Goal: Manage account settings: Check status

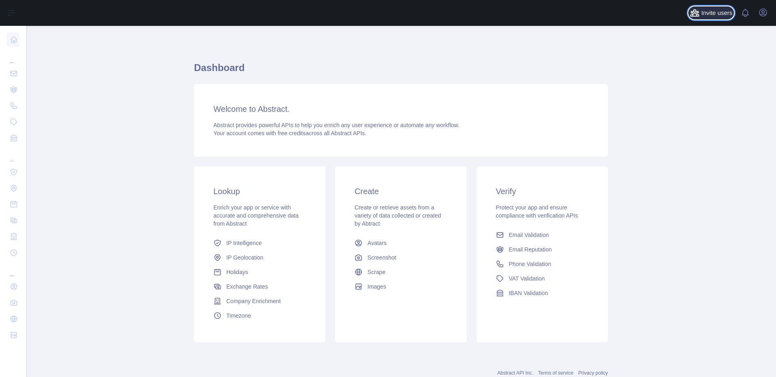
click at [719, 13] on span "Invite users" at bounding box center [716, 12] width 31 height 9
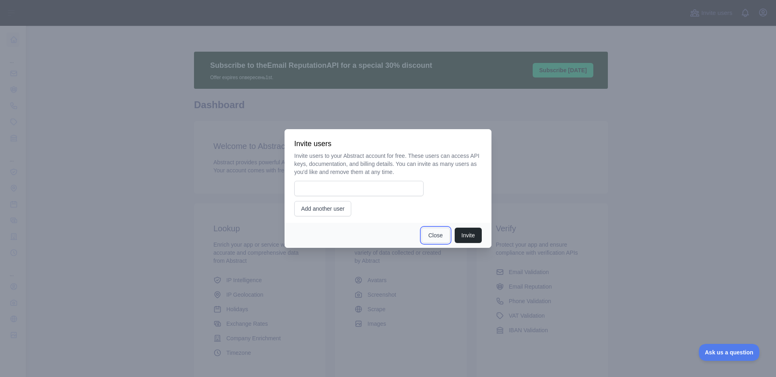
click at [431, 236] on button "Close" at bounding box center [436, 235] width 28 height 15
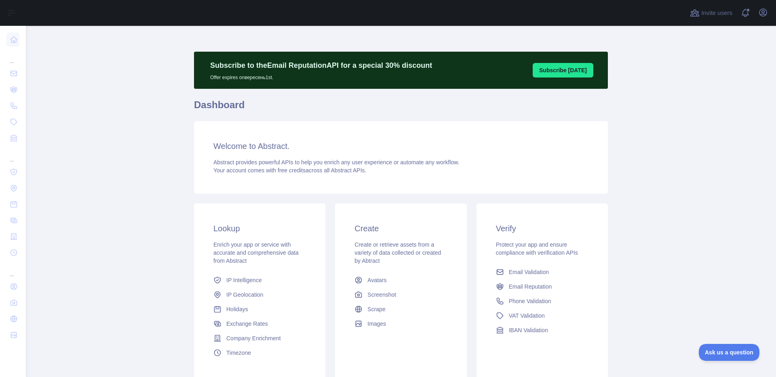
click at [771, 16] on div "Invite users View notifications Open user menu" at bounding box center [401, 13] width 750 height 26
click at [769, 16] on div "Open user menu" at bounding box center [763, 13] width 13 height 14
click at [766, 16] on icon "button" at bounding box center [763, 13] width 10 height 10
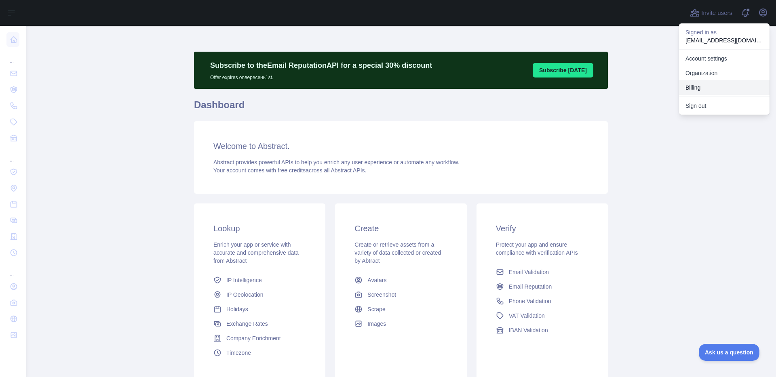
click at [715, 83] on button "Billing" at bounding box center [724, 87] width 91 height 15
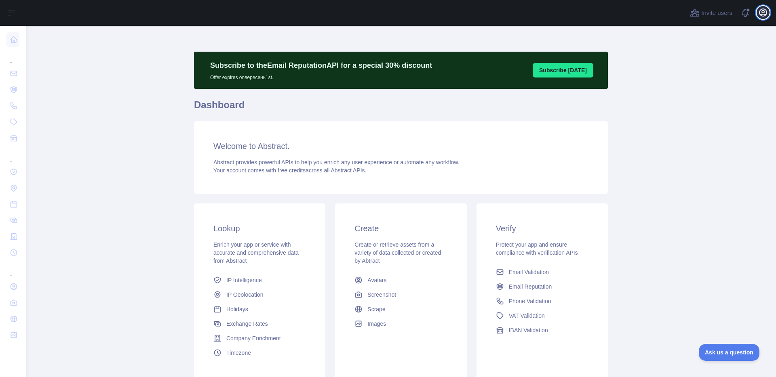
click at [758, 12] on icon "button" at bounding box center [763, 13] width 10 height 10
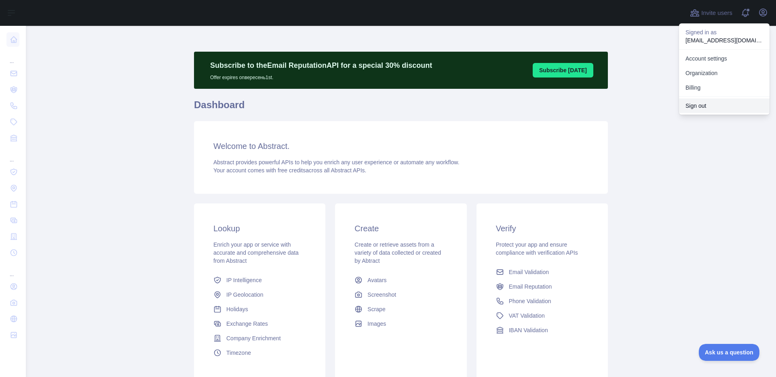
click at [702, 103] on button "Sign out" at bounding box center [724, 106] width 91 height 15
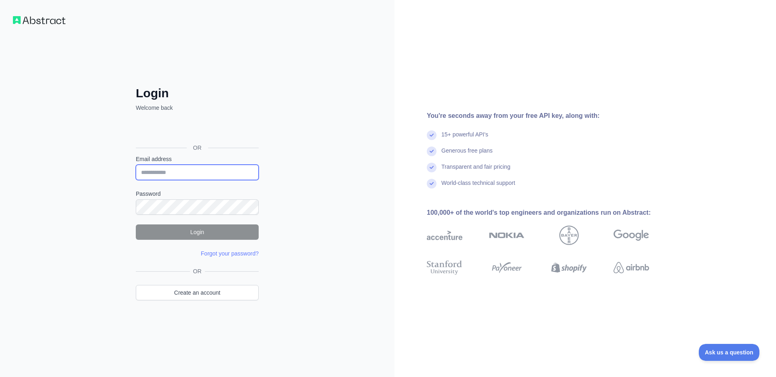
click at [169, 175] on input "Email address" at bounding box center [197, 172] width 123 height 15
type input "**********"
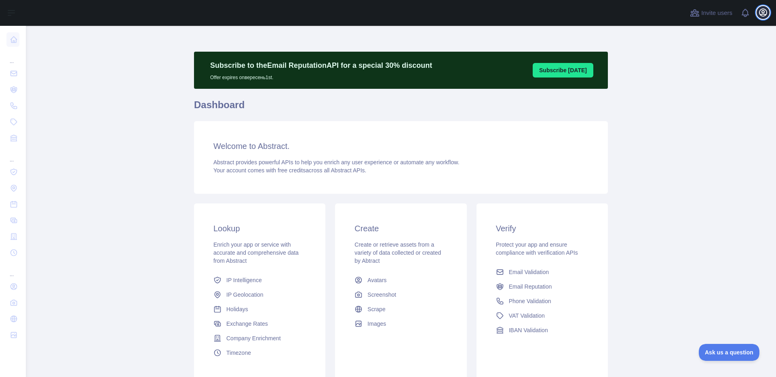
click at [763, 14] on icon "button" at bounding box center [762, 12] width 7 height 7
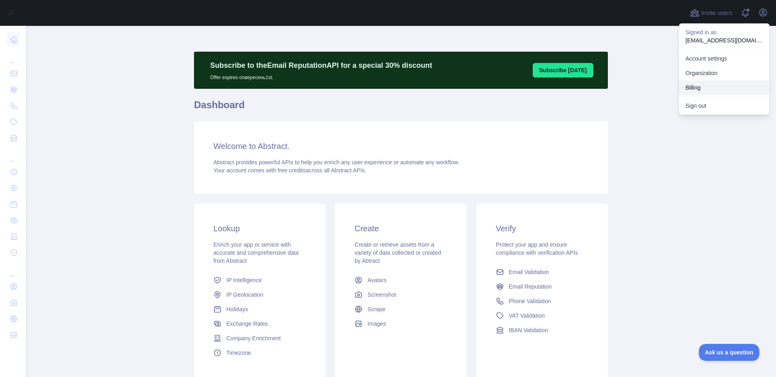
click at [704, 87] on button "Billing" at bounding box center [724, 87] width 91 height 15
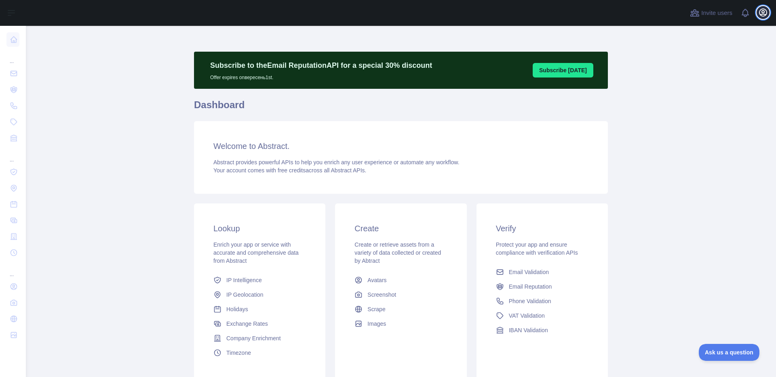
click at [767, 13] on icon "button" at bounding box center [762, 12] width 7 height 7
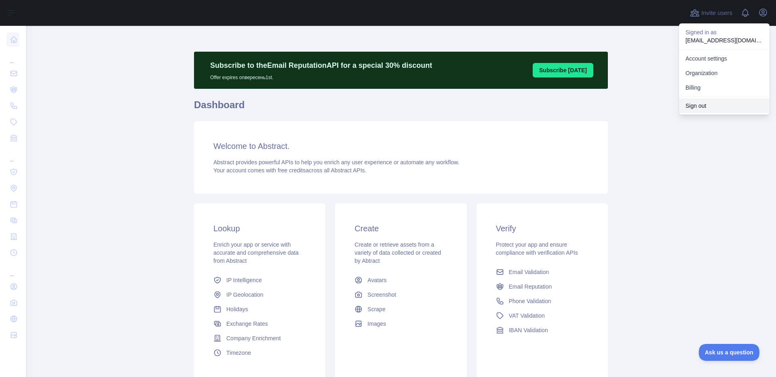
click at [713, 105] on button "Sign out" at bounding box center [724, 106] width 91 height 15
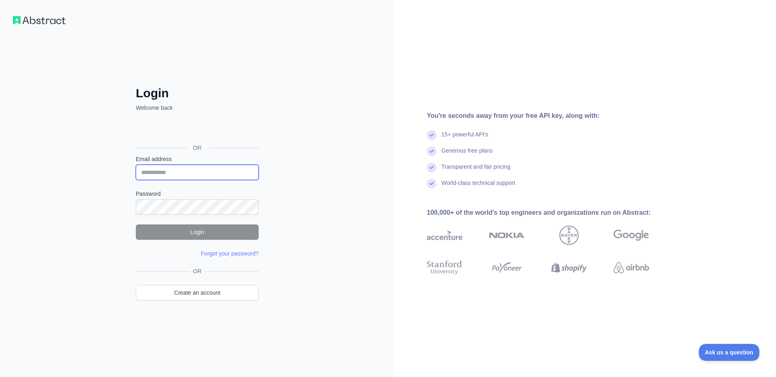
click at [230, 171] on input "Email address" at bounding box center [197, 172] width 123 height 15
click at [237, 172] on input "Email address" at bounding box center [197, 172] width 123 height 15
click at [299, 188] on div "Login Welcome back OR Email address Password Login Forgot your password? Please…" at bounding box center [197, 188] width 394 height 377
click at [191, 172] on input "Email address" at bounding box center [197, 172] width 123 height 15
click at [285, 181] on div "Login Welcome back OR Email address Password Login Forgot your password? Please…" at bounding box center [197, 188] width 394 height 377
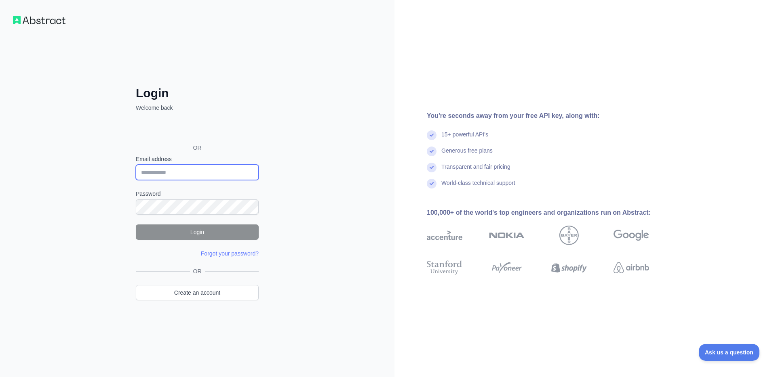
click at [191, 169] on input "Email address" at bounding box center [197, 172] width 123 height 15
click at [217, 171] on input "Email address" at bounding box center [197, 172] width 123 height 15
click at [219, 170] on input "Email address" at bounding box center [197, 172] width 123 height 15
paste input "**********"
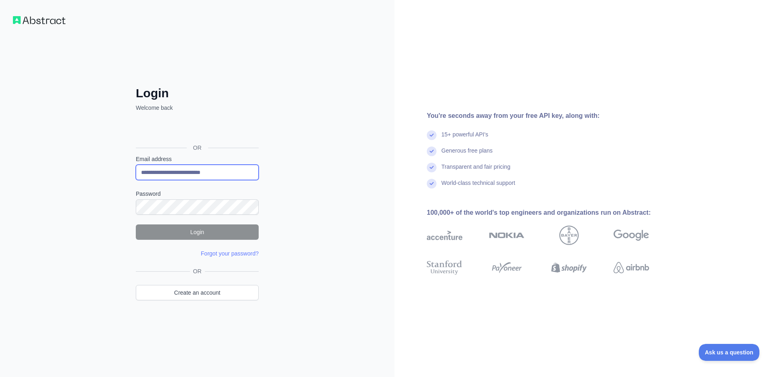
type input "**********"
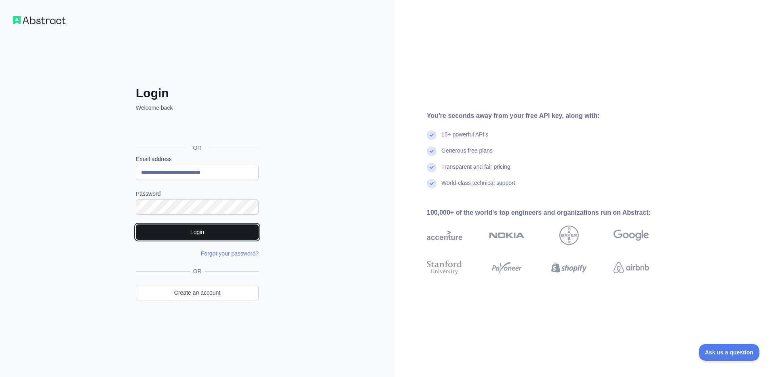
click at [199, 226] on button "Login" at bounding box center [197, 232] width 123 height 15
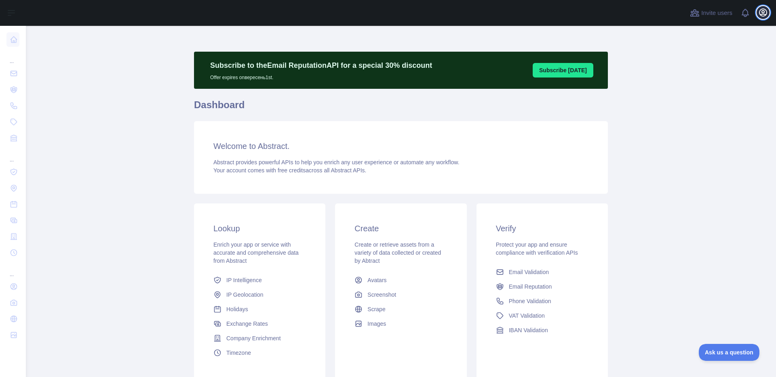
click at [766, 14] on icon "button" at bounding box center [762, 12] width 7 height 7
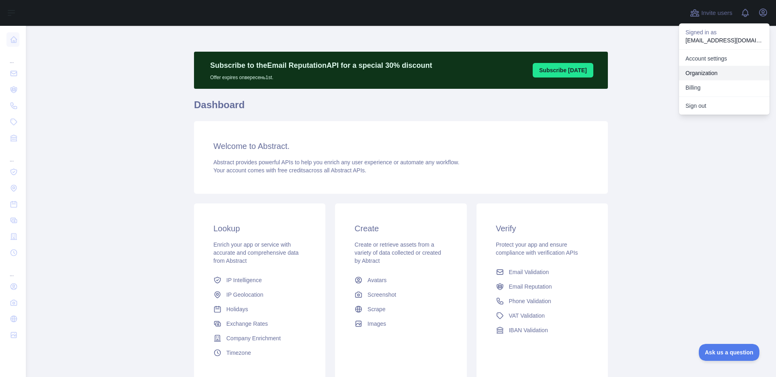
click at [719, 83] on button "Billing" at bounding box center [724, 87] width 91 height 15
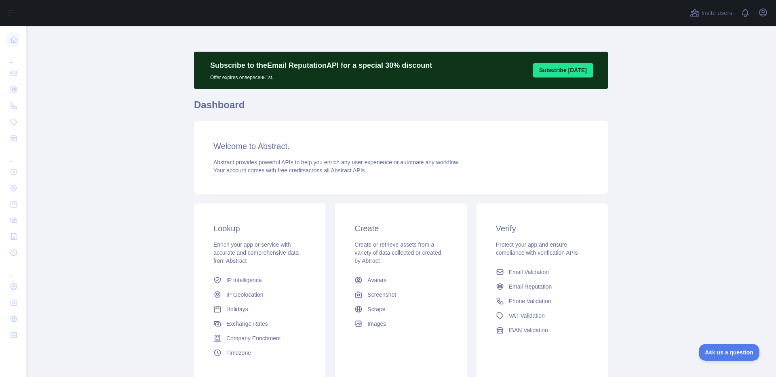
click at [769, 15] on div "Open user menu" at bounding box center [763, 13] width 13 height 14
click at [766, 15] on icon "button" at bounding box center [763, 13] width 10 height 10
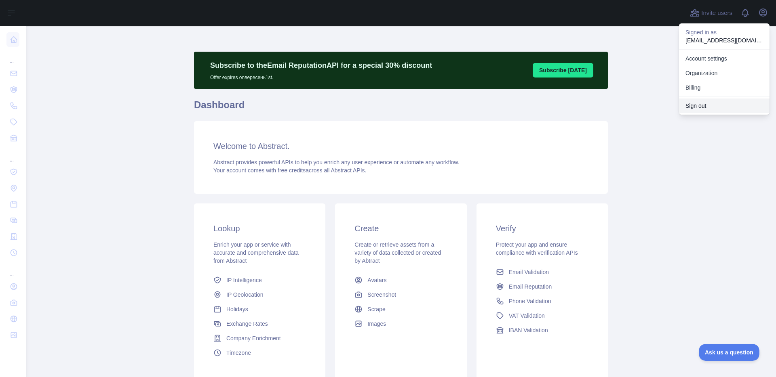
click at [725, 101] on button "Sign out" at bounding box center [724, 106] width 91 height 15
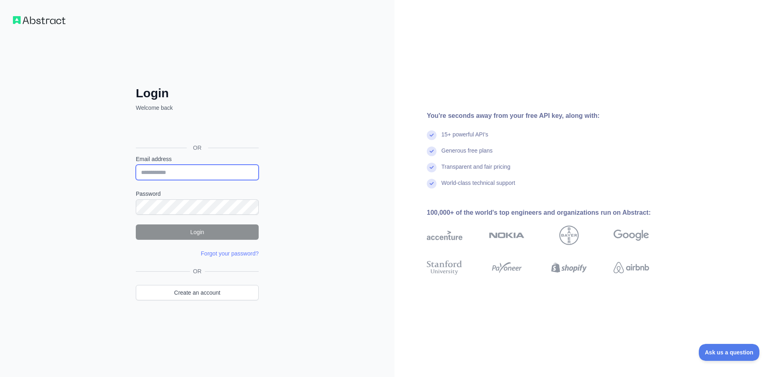
type input "**********"
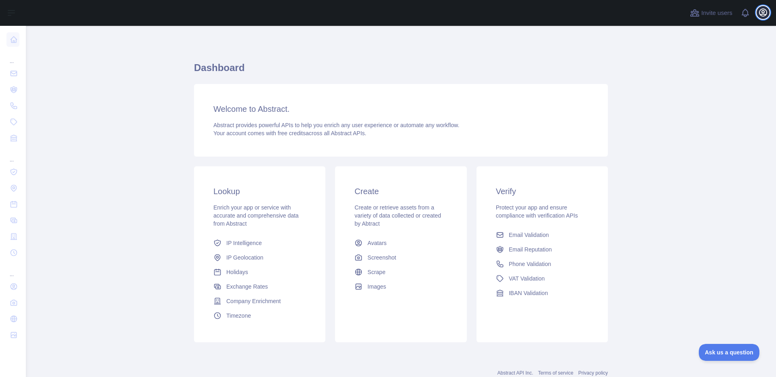
click at [768, 13] on button "Open user menu" at bounding box center [763, 12] width 13 height 13
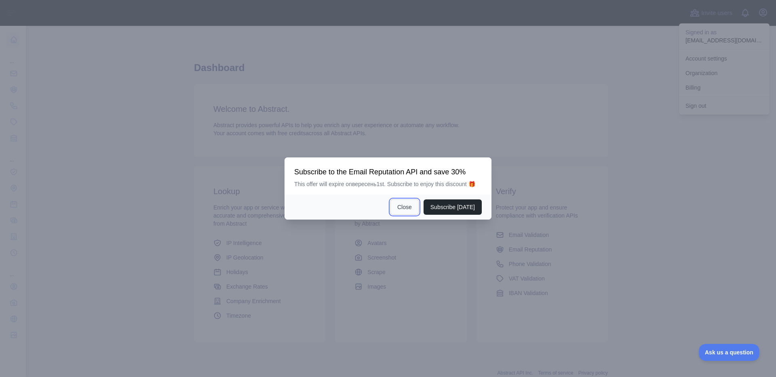
click at [405, 211] on button "Close" at bounding box center [404, 207] width 28 height 15
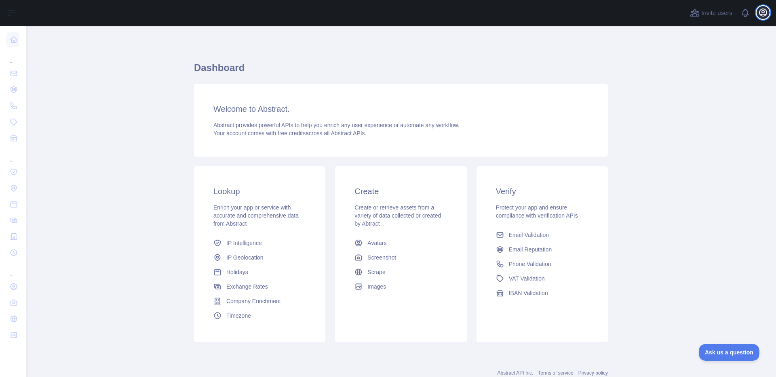
click at [760, 13] on icon "button" at bounding box center [763, 13] width 10 height 10
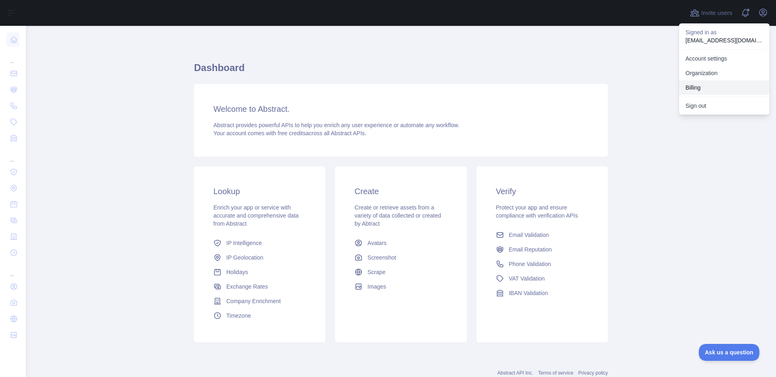
click at [708, 84] on button "Billing" at bounding box center [724, 87] width 91 height 15
